Goal: Navigation & Orientation: Find specific page/section

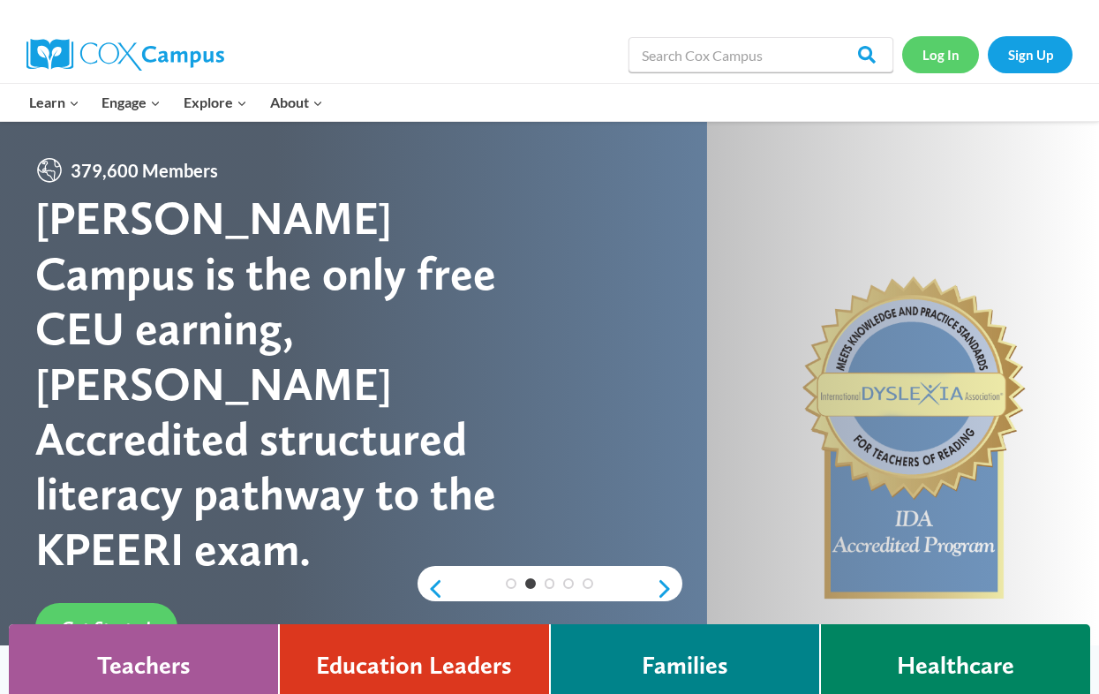
click at [931, 56] on link "Log In" at bounding box center [940, 54] width 77 height 36
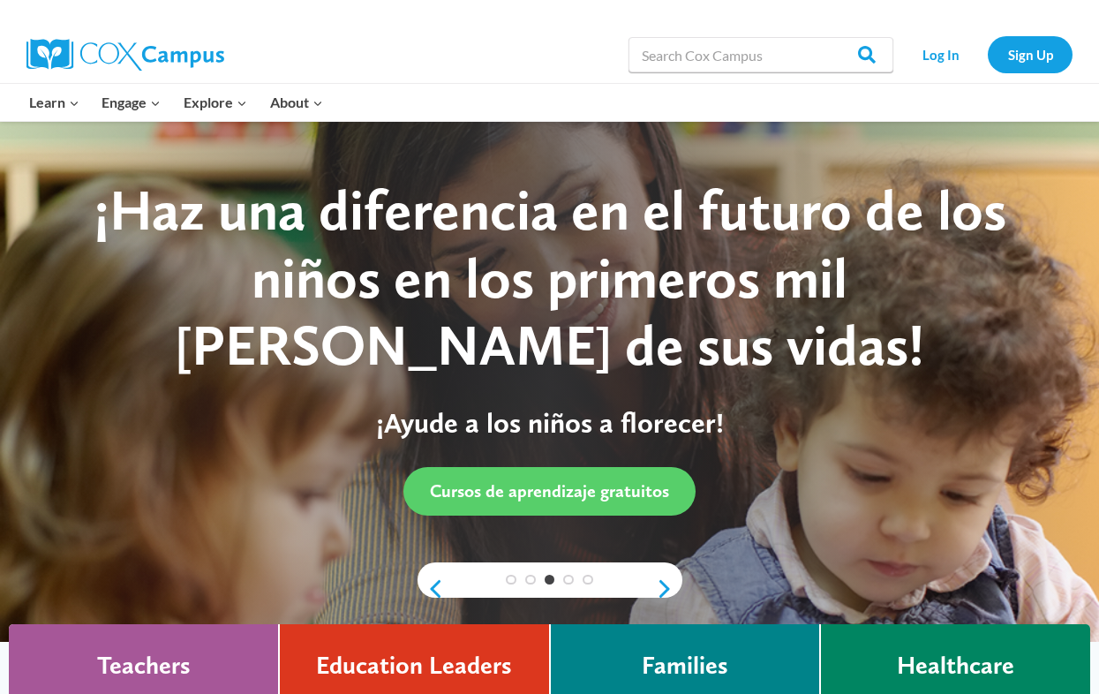
click at [525, 78] on div "Search in [URL][DOMAIN_NAME] Search Search Log In Sign Up" at bounding box center [749, 54] width 646 height 56
click at [923, 51] on link "Log In" at bounding box center [940, 54] width 77 height 36
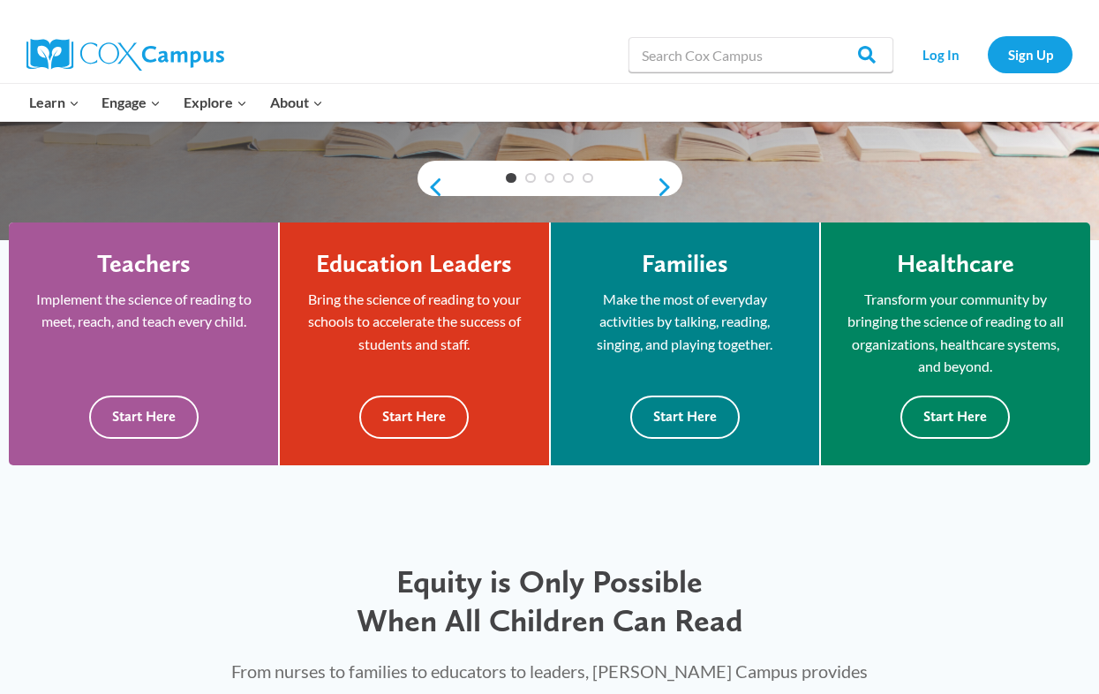
scroll to position [402, 0]
click at [152, 402] on button "Start Here" at bounding box center [143, 416] width 109 height 43
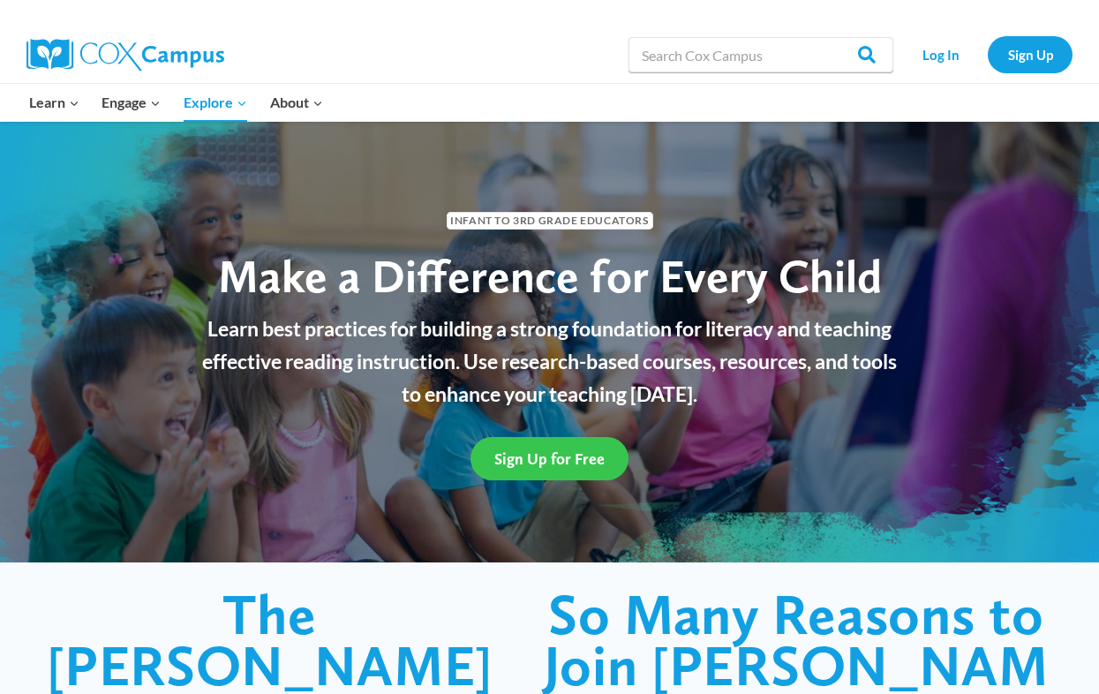
click at [553, 457] on span "Sign Up for Free" at bounding box center [549, 458] width 110 height 19
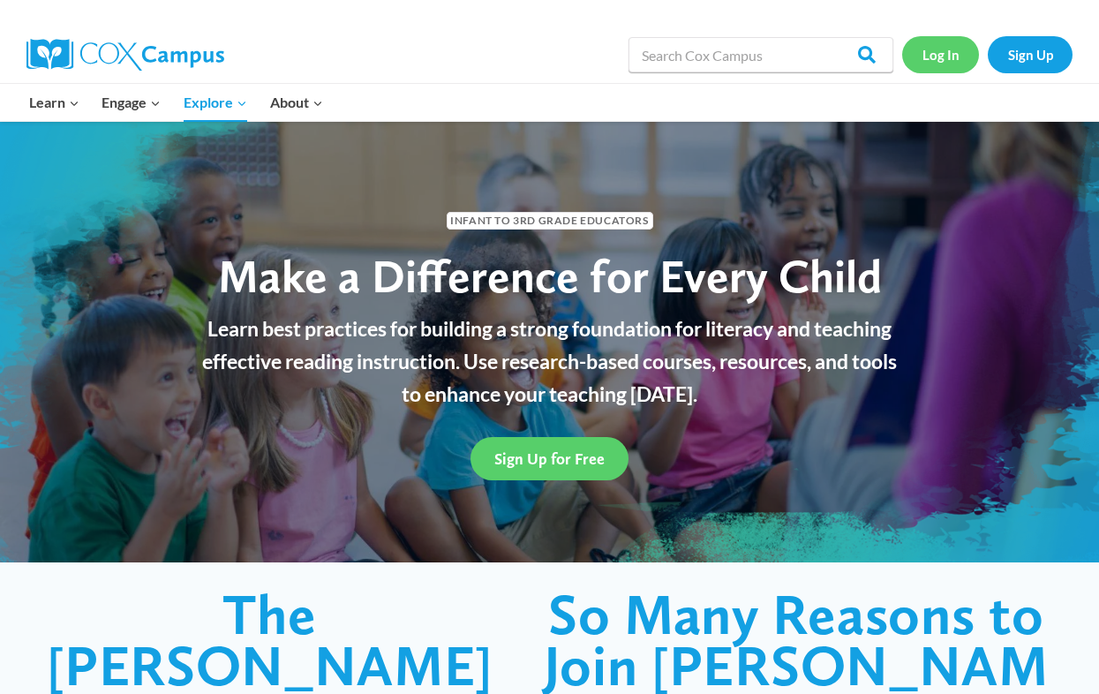
click at [925, 53] on link "Log In" at bounding box center [940, 54] width 77 height 36
click at [741, 56] on input "Search in [URL][DOMAIN_NAME]" at bounding box center [761, 54] width 265 height 35
